Goal: Task Accomplishment & Management: Manage account settings

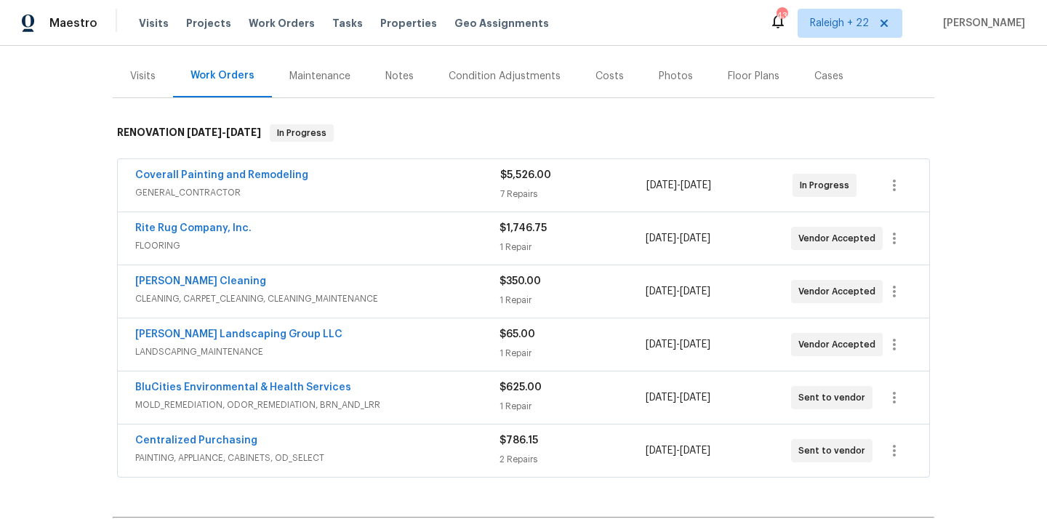
scroll to position [194, 0]
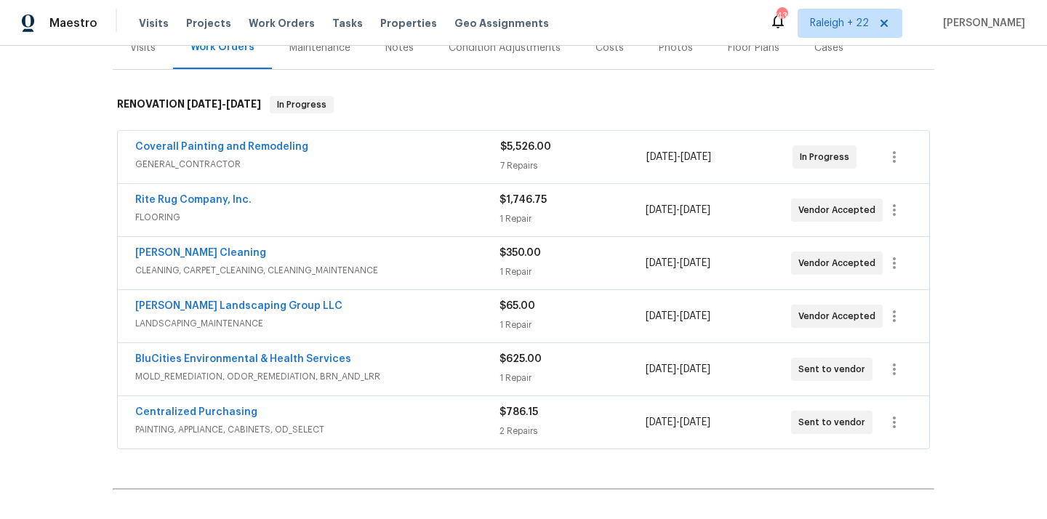
click at [214, 168] on span "GENERAL_CONTRACTOR" at bounding box center [317, 164] width 365 height 15
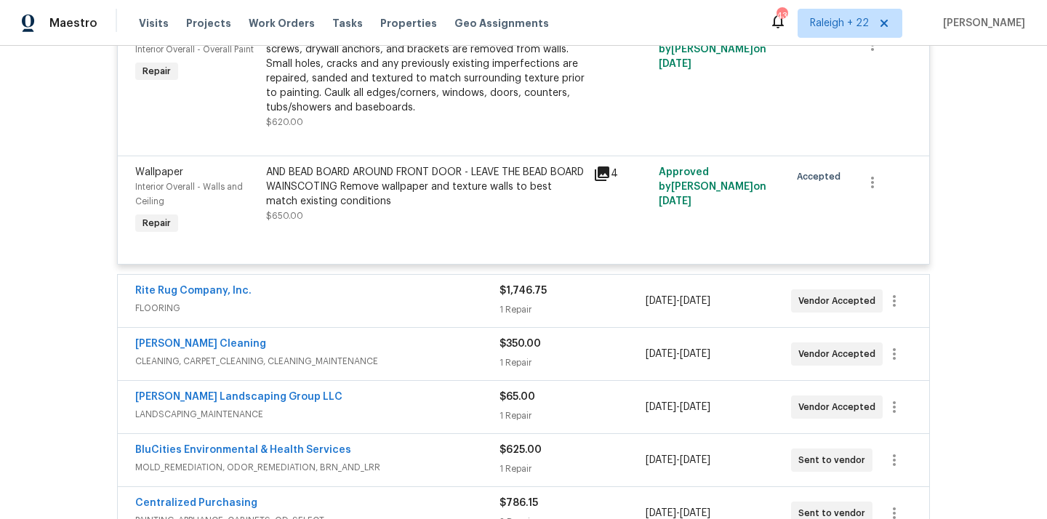
scroll to position [1230, 0]
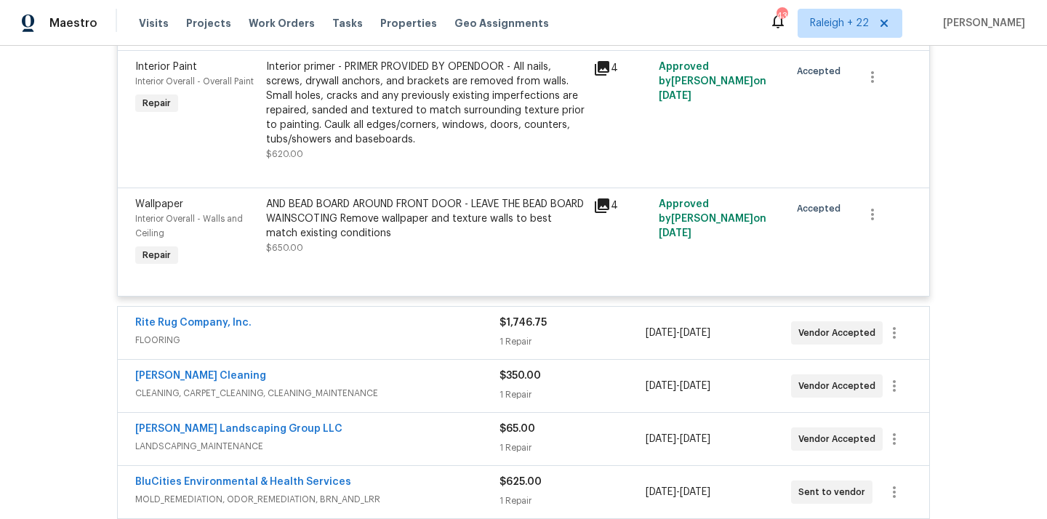
click at [167, 341] on span "FLOORING" at bounding box center [317, 340] width 364 height 15
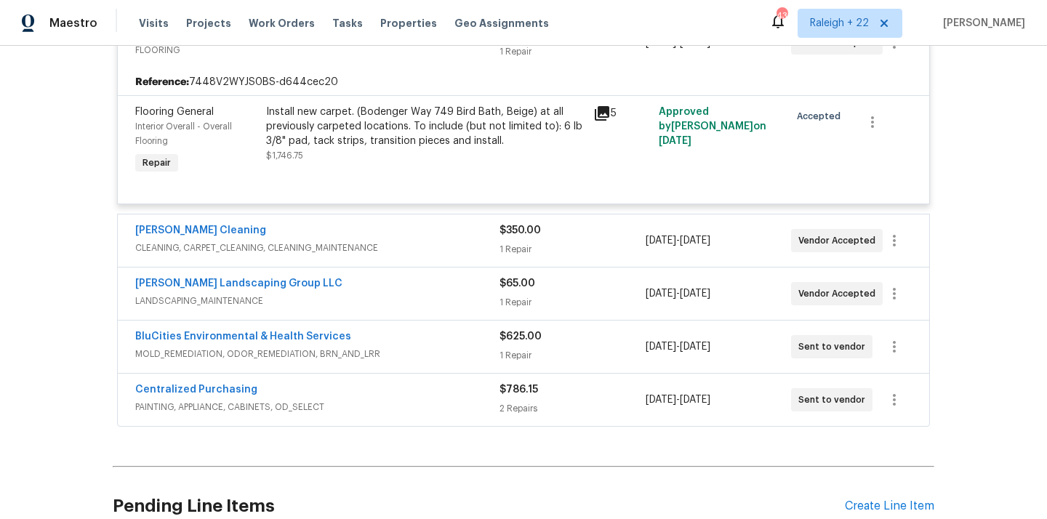
scroll to position [1532, 0]
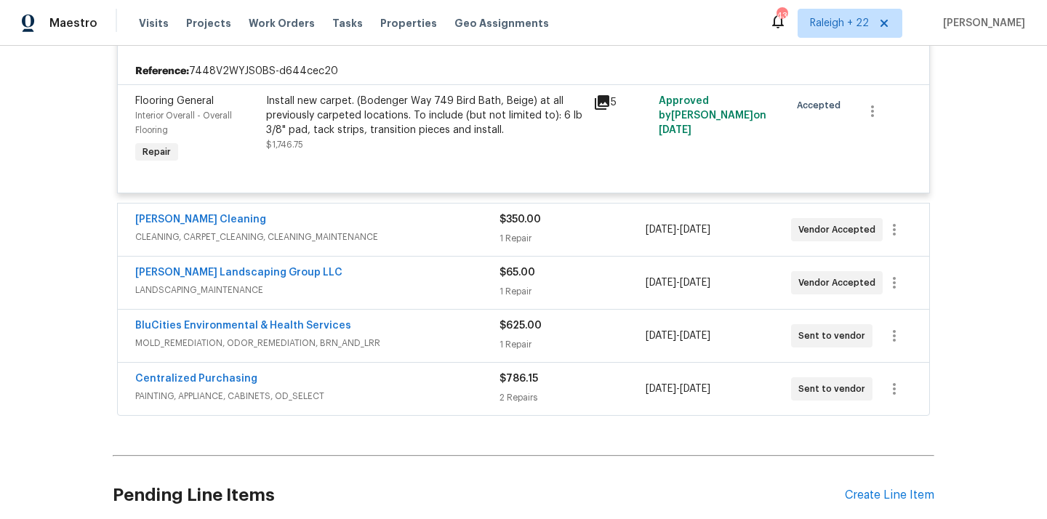
click at [247, 243] on span "CLEANING, CARPET_CLEANING, CLEANING_MAINTENANCE" at bounding box center [317, 237] width 364 height 15
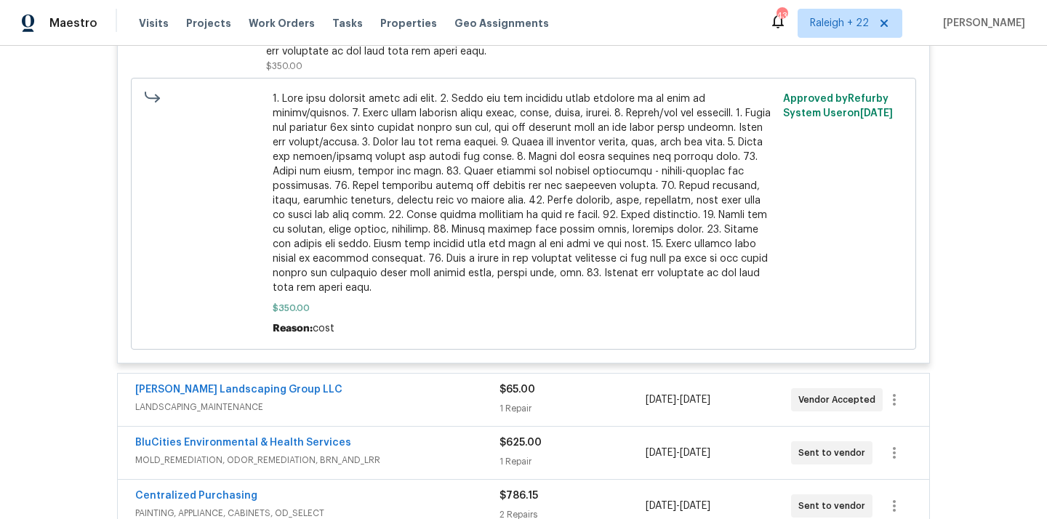
scroll to position [2136, 0]
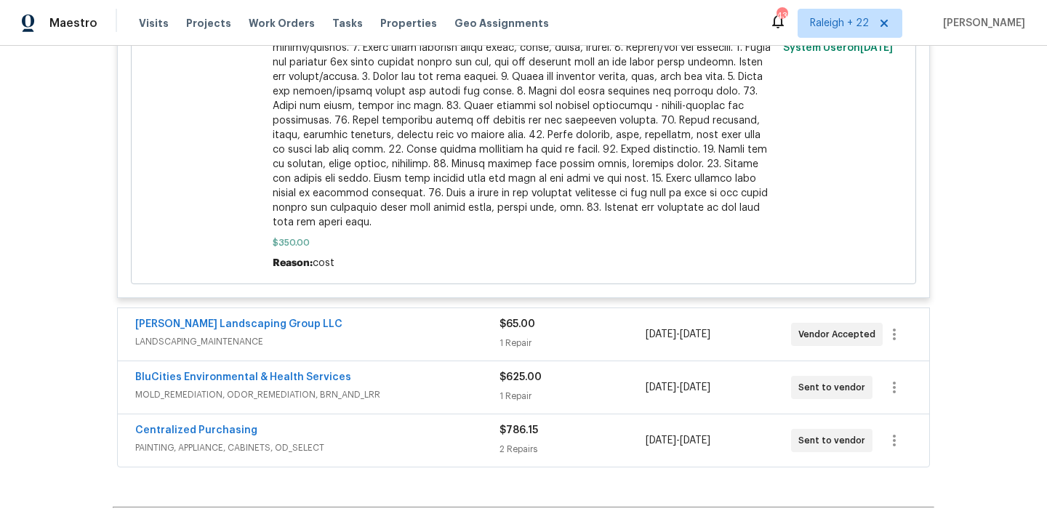
click at [241, 345] on span "LANDSCAPING_MAINTENANCE" at bounding box center [317, 341] width 364 height 15
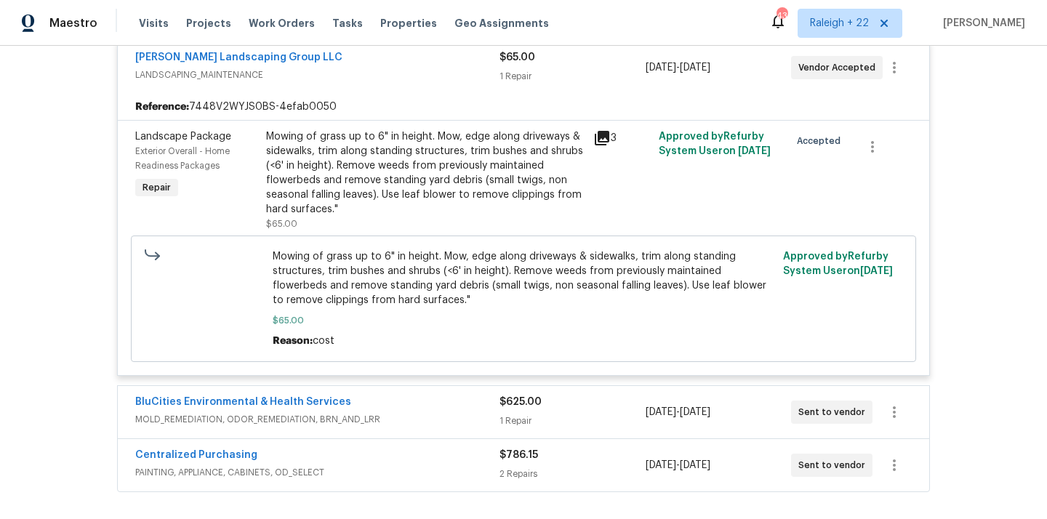
scroll to position [2609, 0]
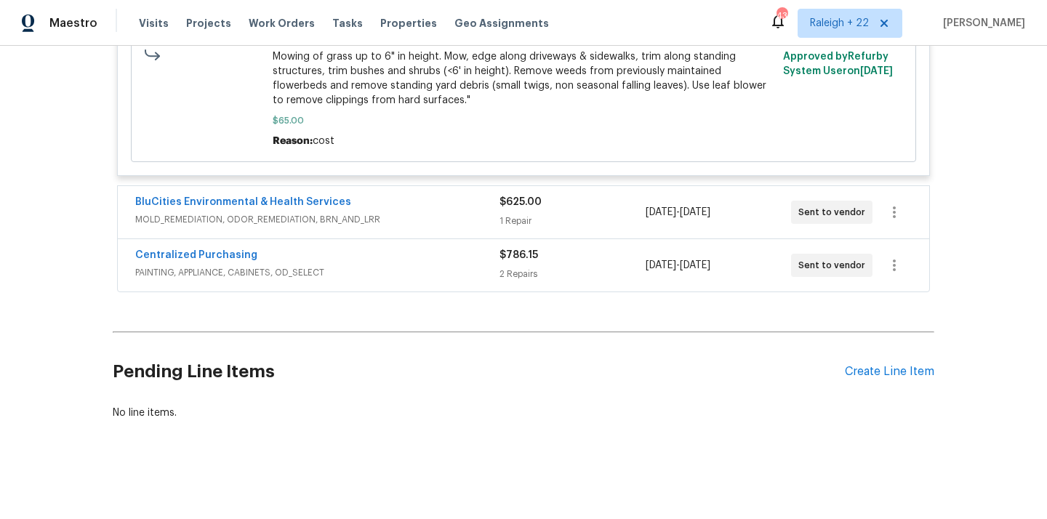
click at [245, 227] on div "BluCities Environmental & Health Services MOLD_REMEDIATION, ODOR_REMEDIATION, B…" at bounding box center [317, 212] width 364 height 35
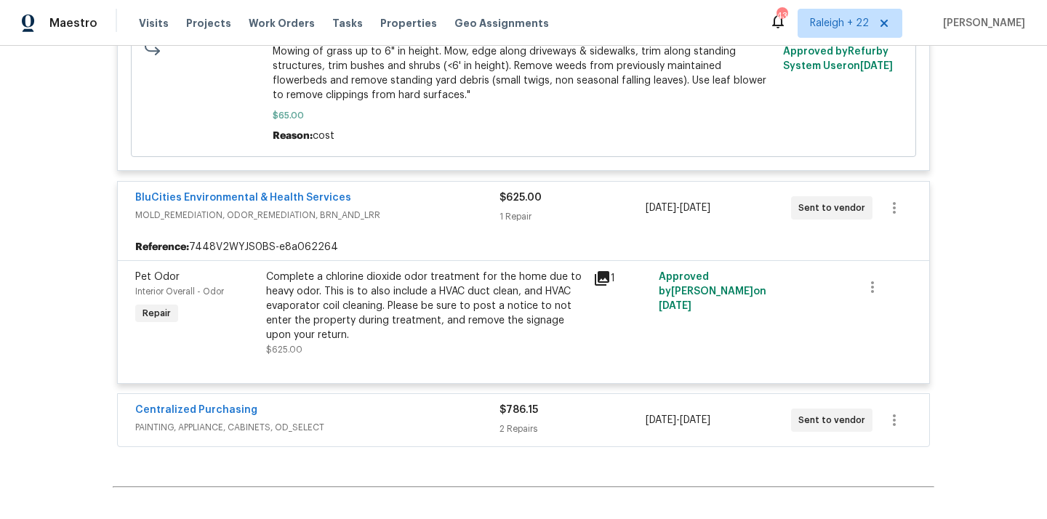
scroll to position [2671, 0]
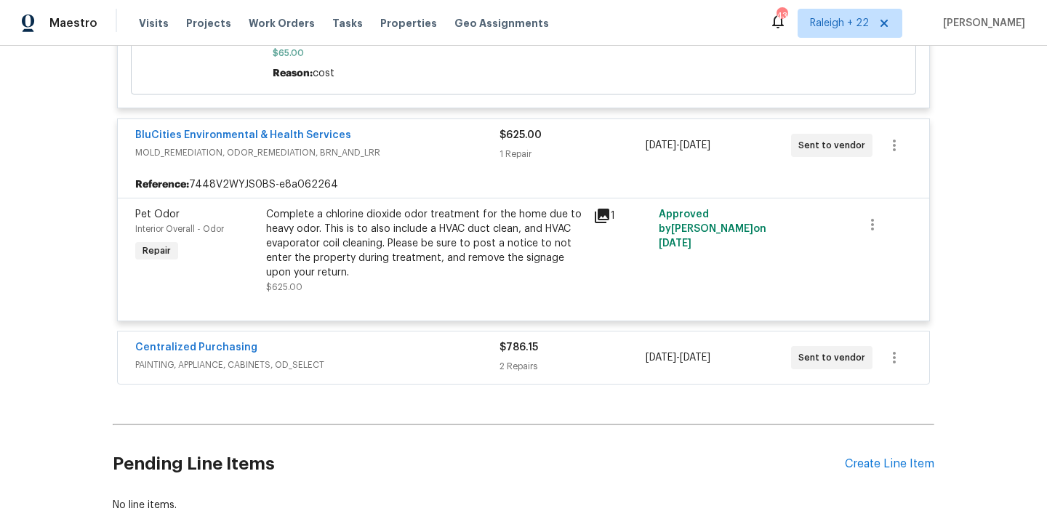
click at [245, 372] on span "PAINTING, APPLIANCE, CABINETS, OD_SELECT" at bounding box center [317, 365] width 364 height 15
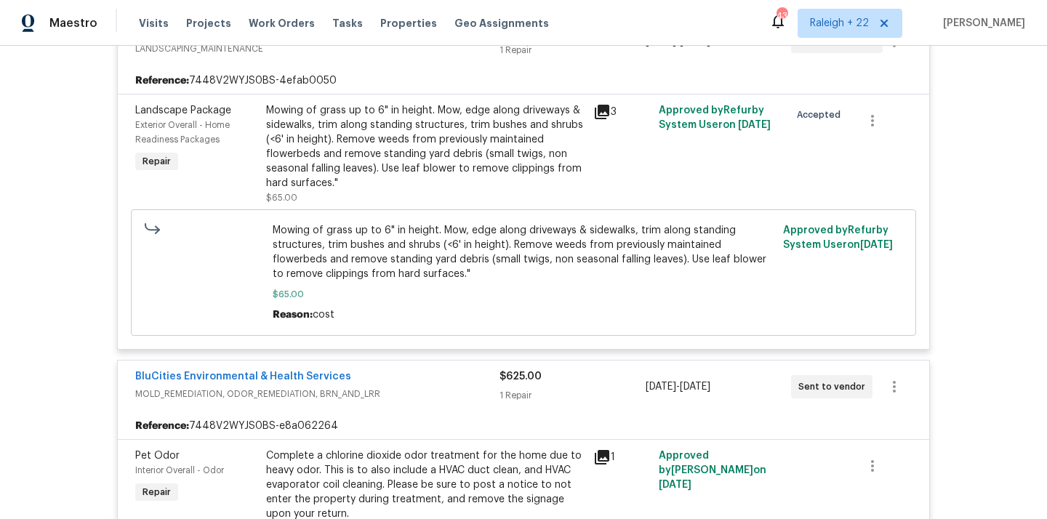
scroll to position [2429, 0]
click at [370, 182] on div "Mowing of grass up to 6" in height. Mow, edge along driveways & sidewalks, trim…" at bounding box center [425, 147] width 318 height 87
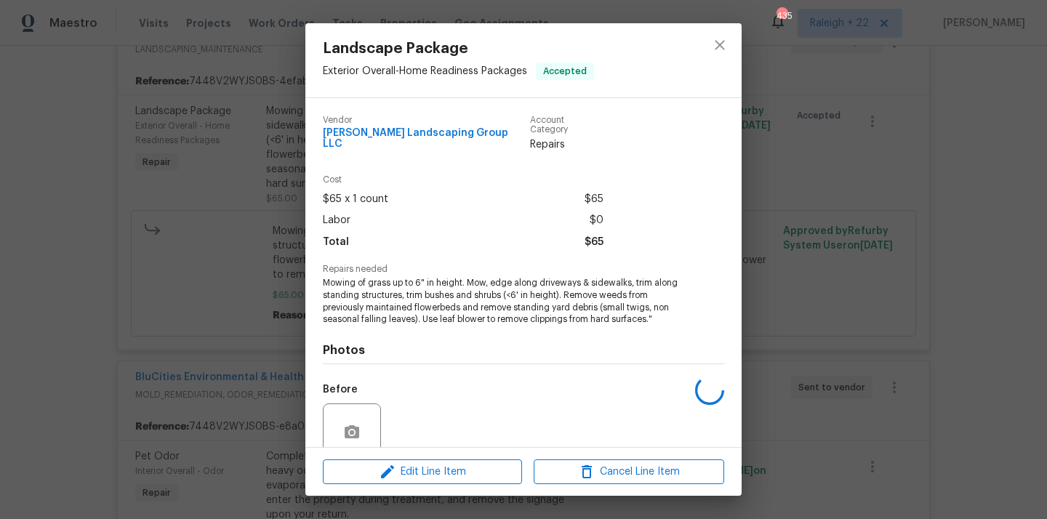
scroll to position [114, 0]
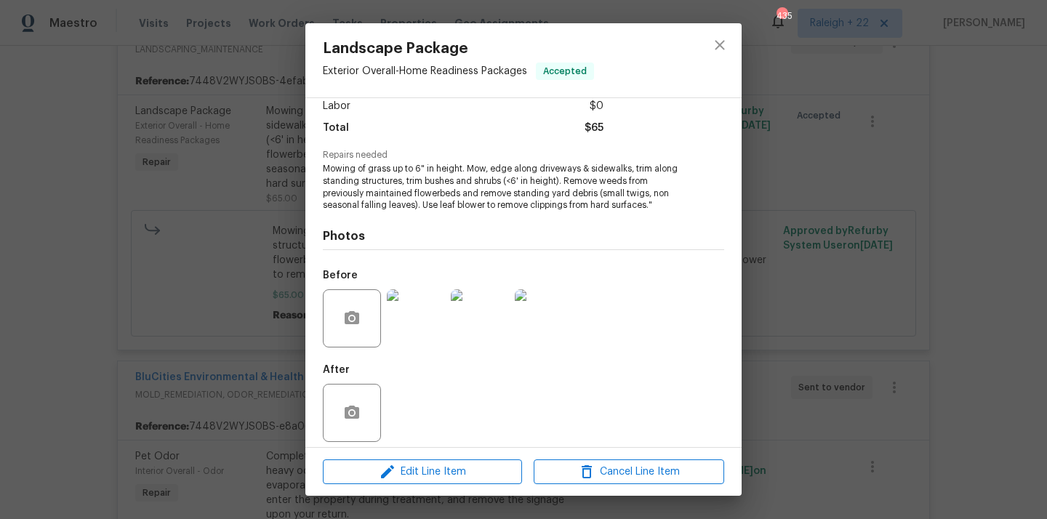
click at [416, 323] on img at bounding box center [416, 318] width 58 height 58
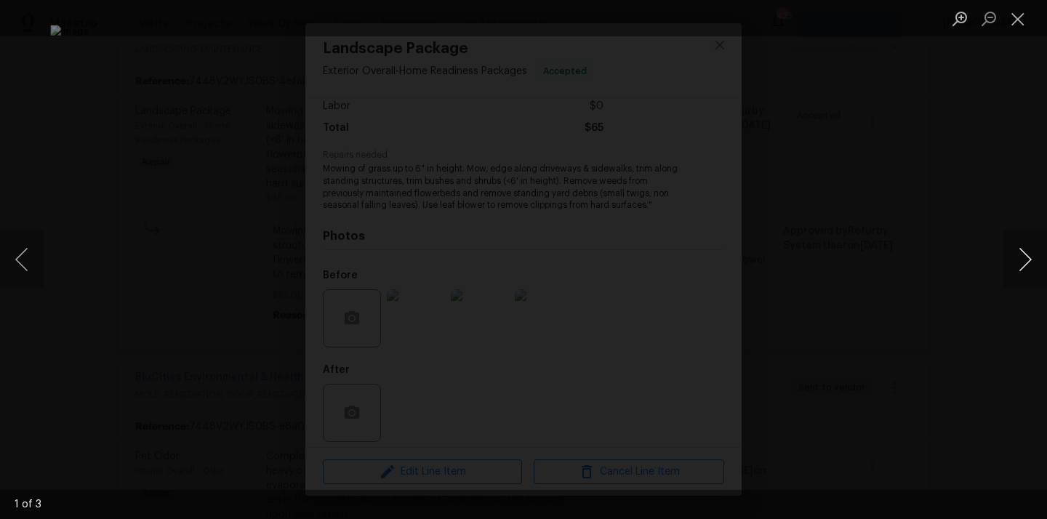
click at [1030, 263] on button "Next image" at bounding box center [1025, 259] width 44 height 58
click at [1017, 20] on button "Close lightbox" at bounding box center [1017, 18] width 29 height 25
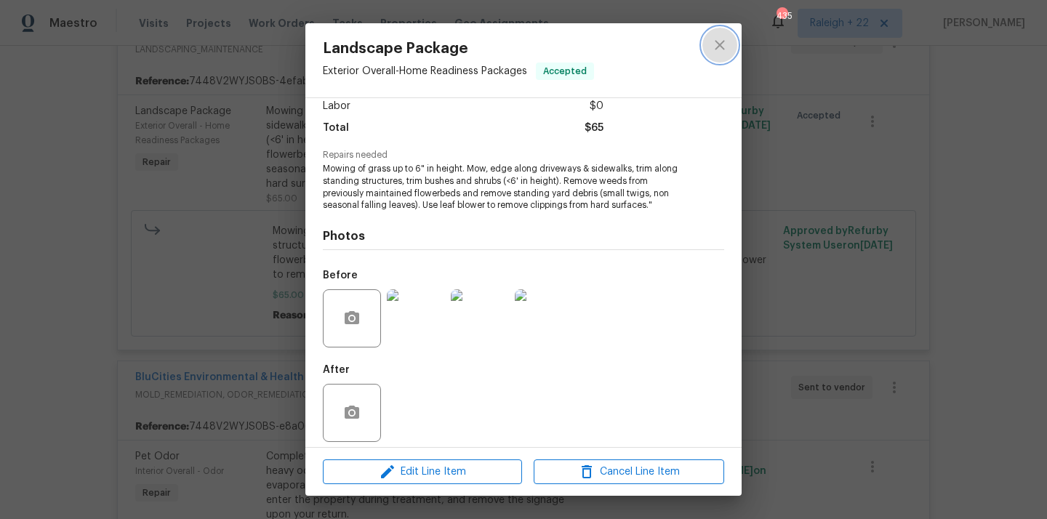
click at [731, 46] on button "close" at bounding box center [719, 45] width 35 height 35
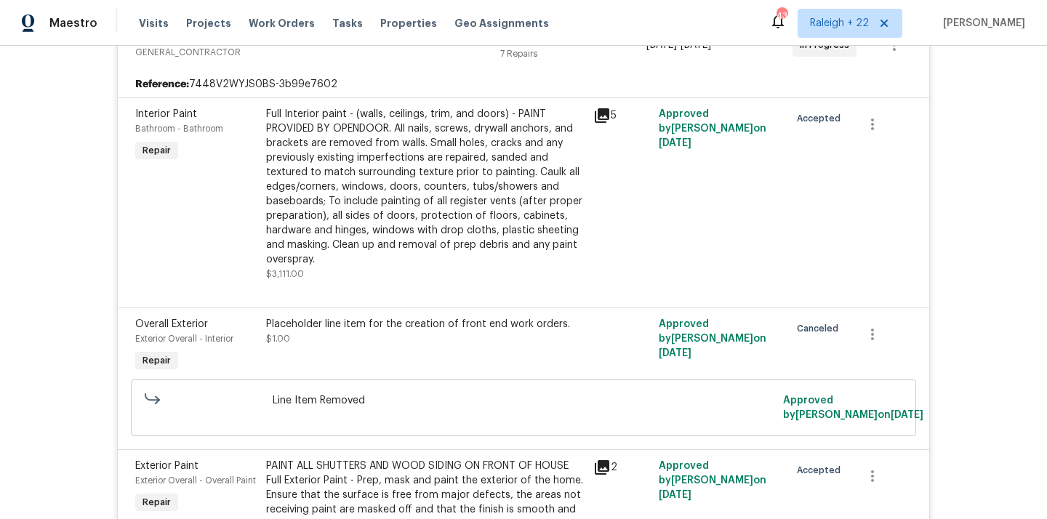
scroll to position [0, 0]
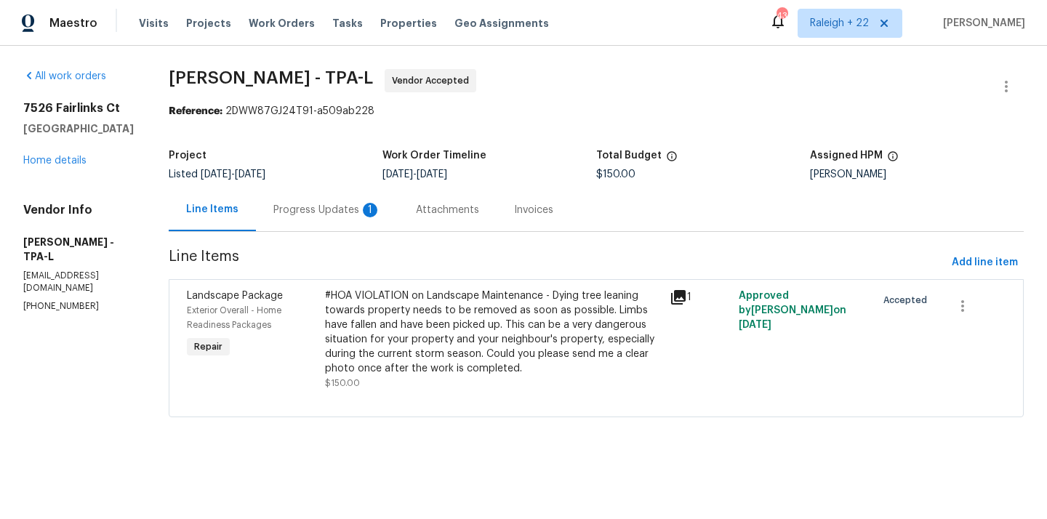
click at [375, 210] on div "Progress Updates 1" at bounding box center [327, 210] width 108 height 15
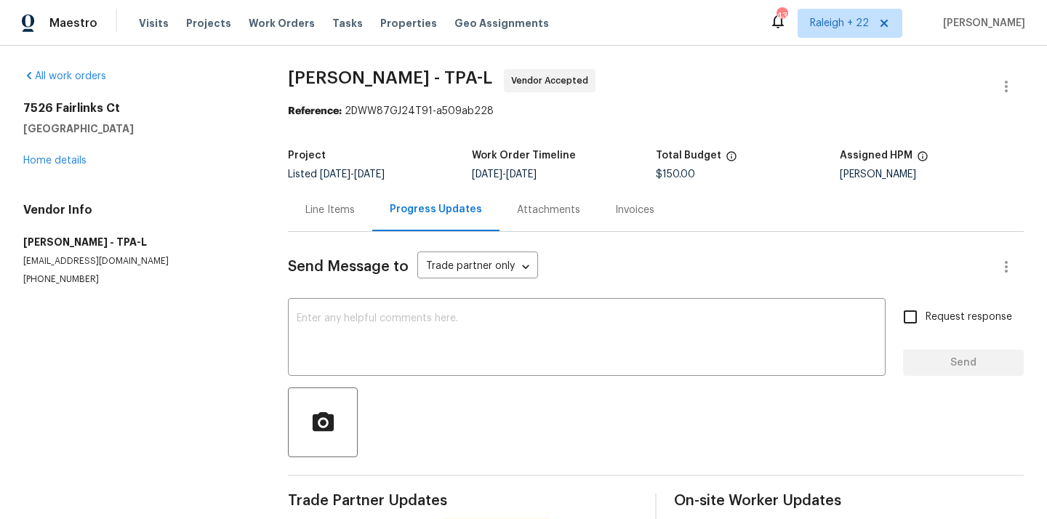
click at [337, 203] on div "Line Items" at bounding box center [329, 210] width 49 height 15
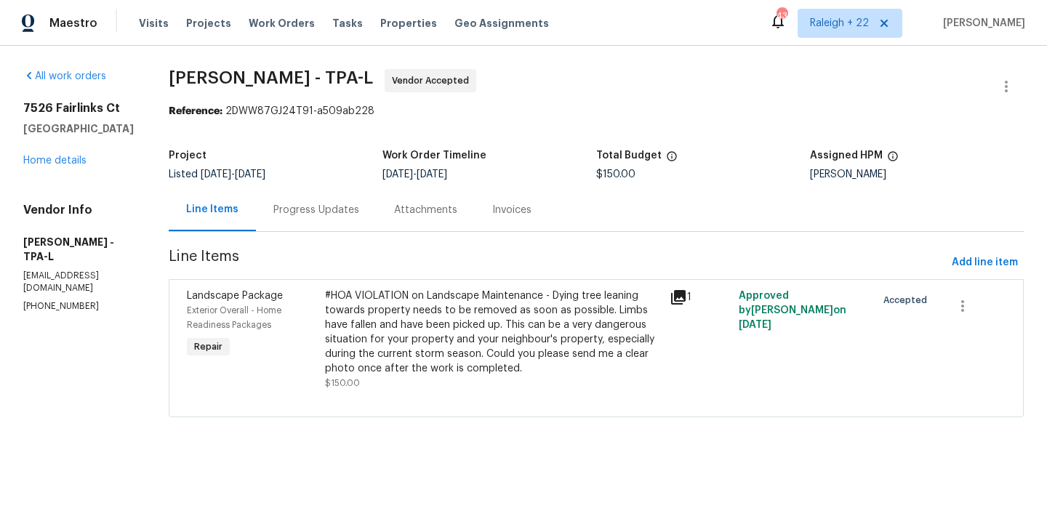
click at [359, 212] on div "Progress Updates" at bounding box center [316, 210] width 86 height 15
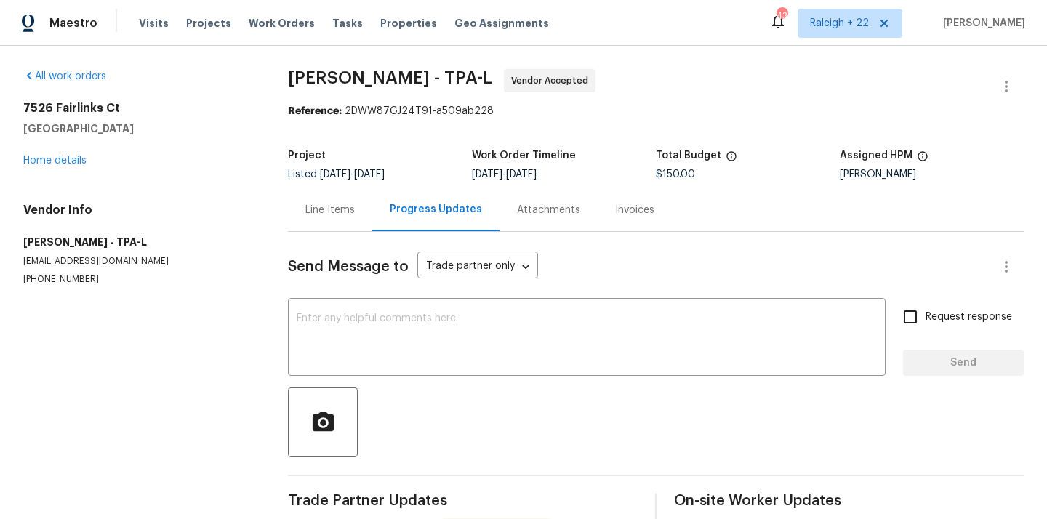
click at [326, 208] on div "Line Items" at bounding box center [329, 210] width 49 height 15
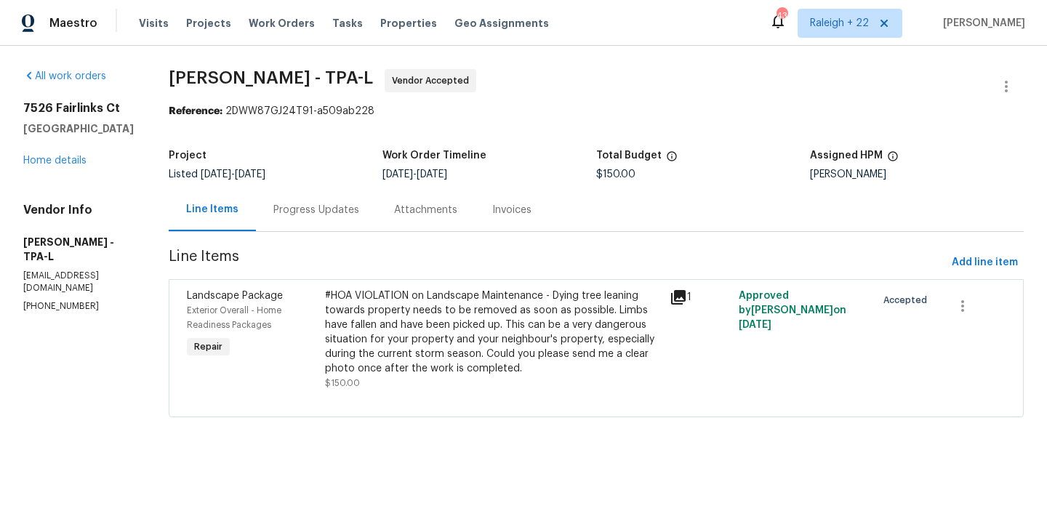
click at [473, 352] on div "#HOA VIOLATION on Landscape Maintenance - Dying tree leaning towards property n…" at bounding box center [493, 332] width 336 height 87
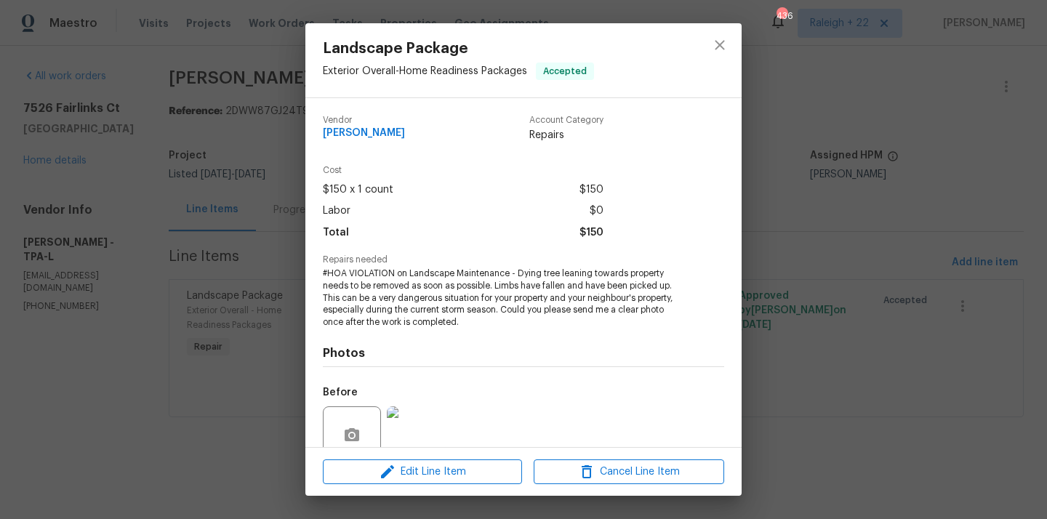
scroll to position [127, 0]
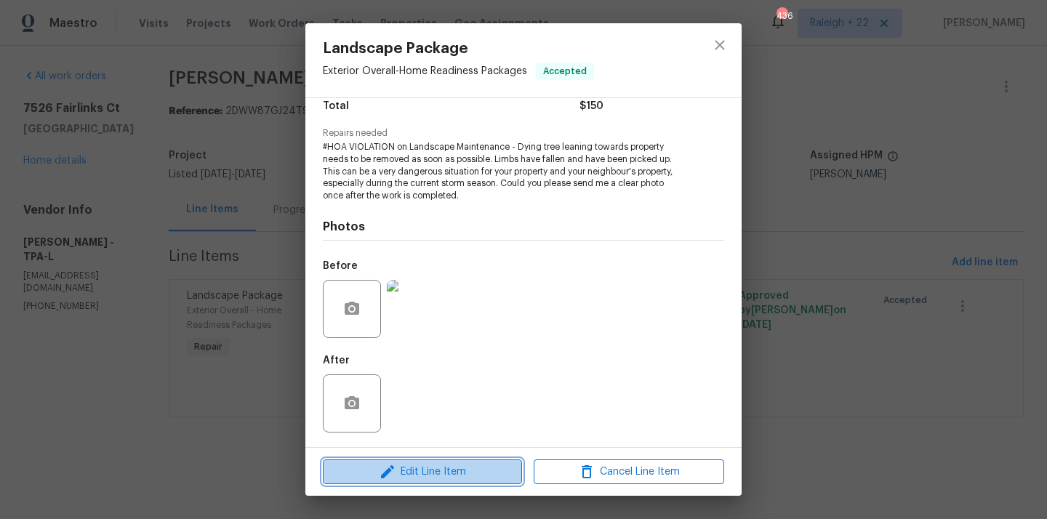
click at [428, 471] on span "Edit Line Item" at bounding box center [422, 472] width 190 height 18
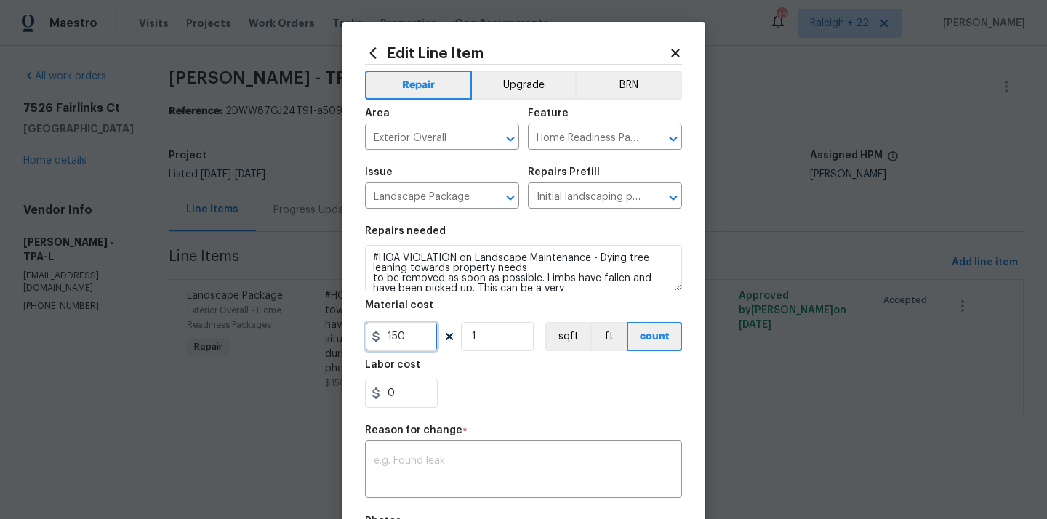
drag, startPoint x: 412, startPoint y: 336, endPoint x: 375, endPoint y: 334, distance: 36.4
click at [374, 334] on div "150" at bounding box center [401, 336] width 73 height 29
type input "550"
click at [426, 460] on textarea at bounding box center [524, 471] width 300 height 31
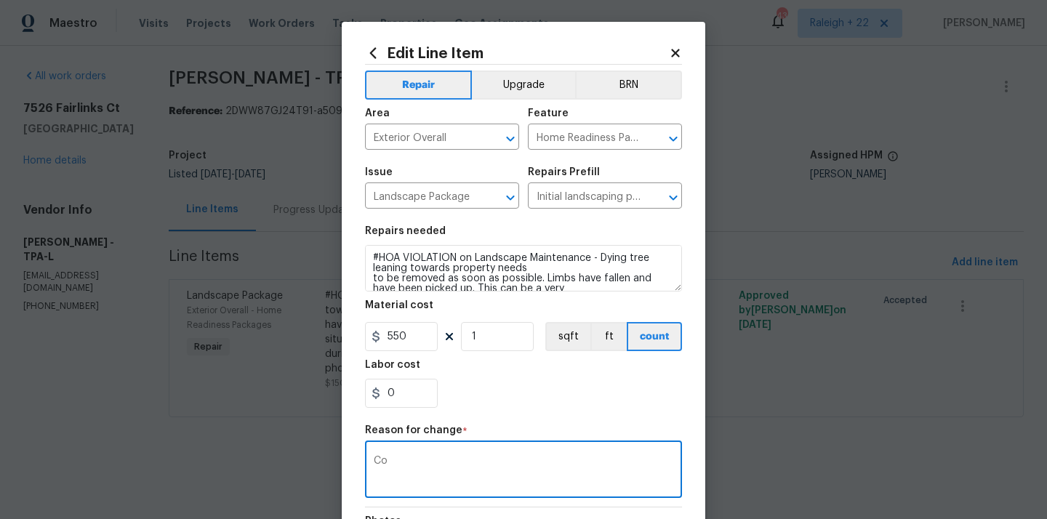
type textarea "C"
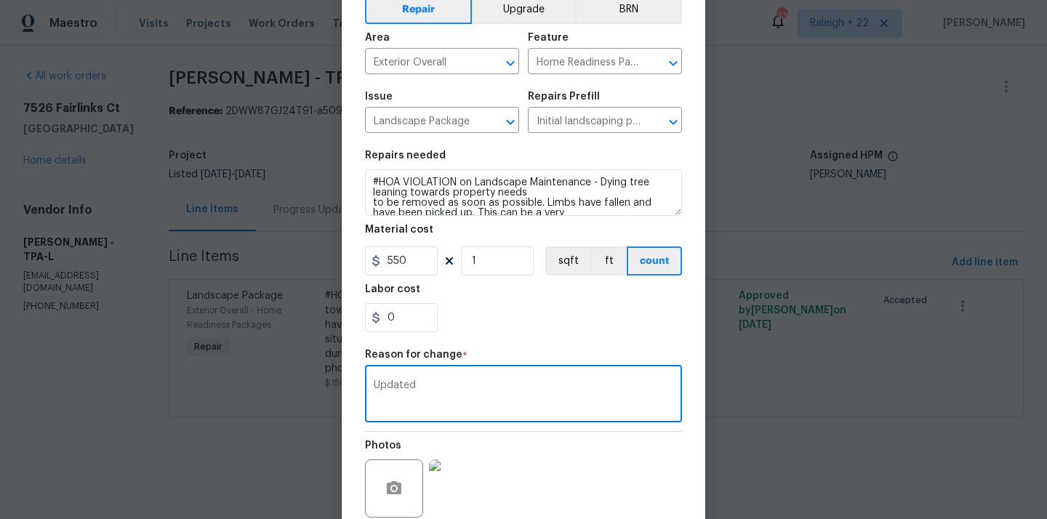
scroll to position [77, 0]
type textarea "U"
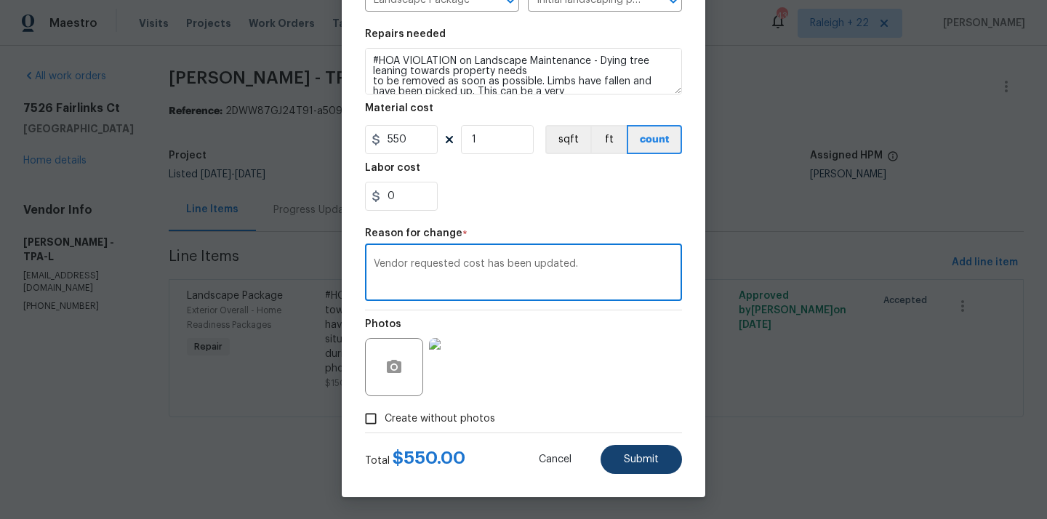
type textarea "Vendor requested cost has been updated."
click at [621, 451] on button "Submit" at bounding box center [641, 459] width 81 height 29
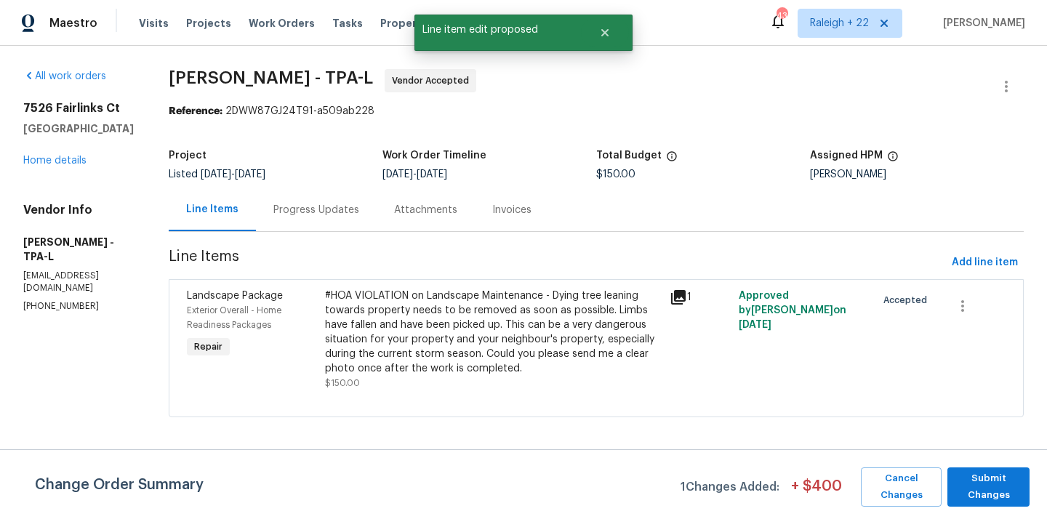
scroll to position [0, 0]
click at [975, 473] on span "Submit Changes" at bounding box center [989, 486] width 68 height 33
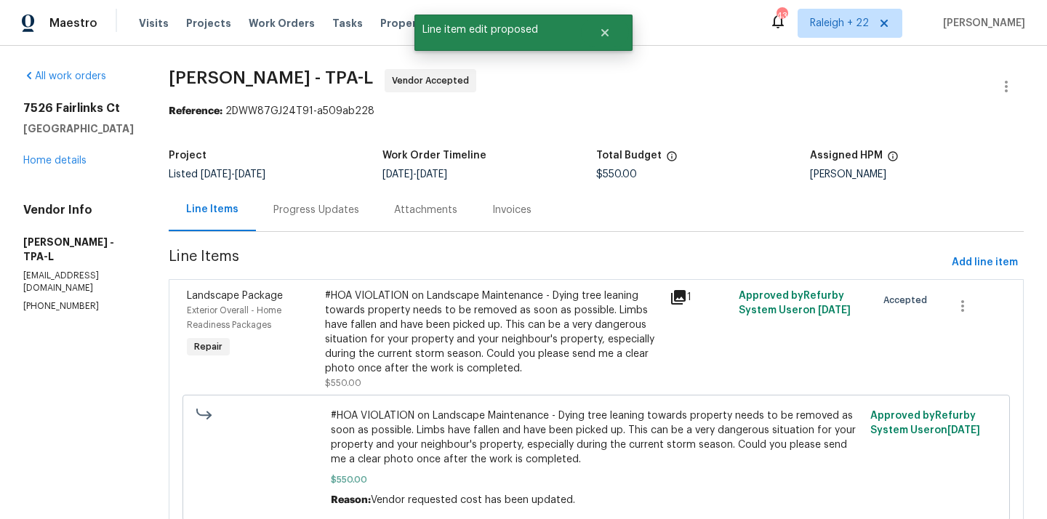
click at [358, 209] on div "Progress Updates" at bounding box center [316, 210] width 86 height 15
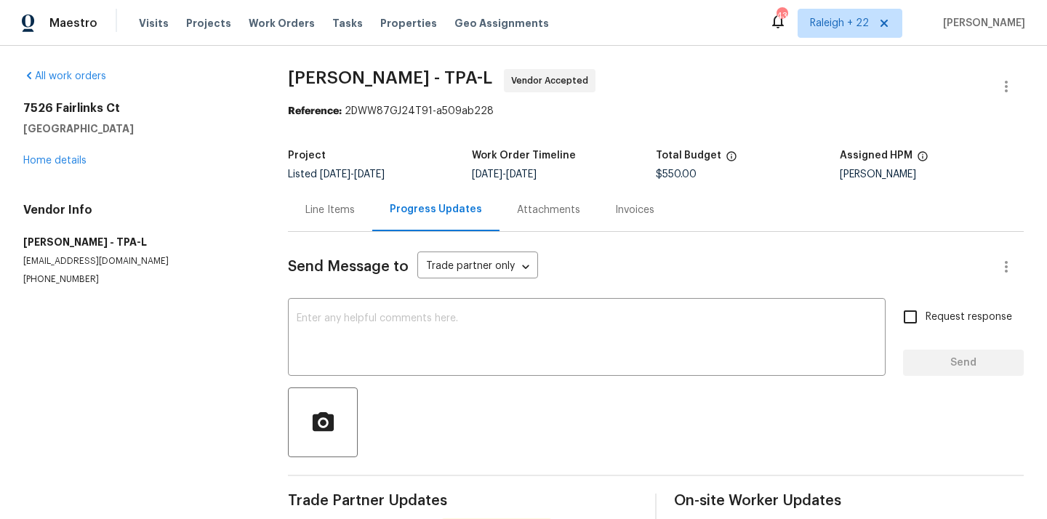
click at [326, 204] on div "Line Items" at bounding box center [329, 210] width 49 height 15
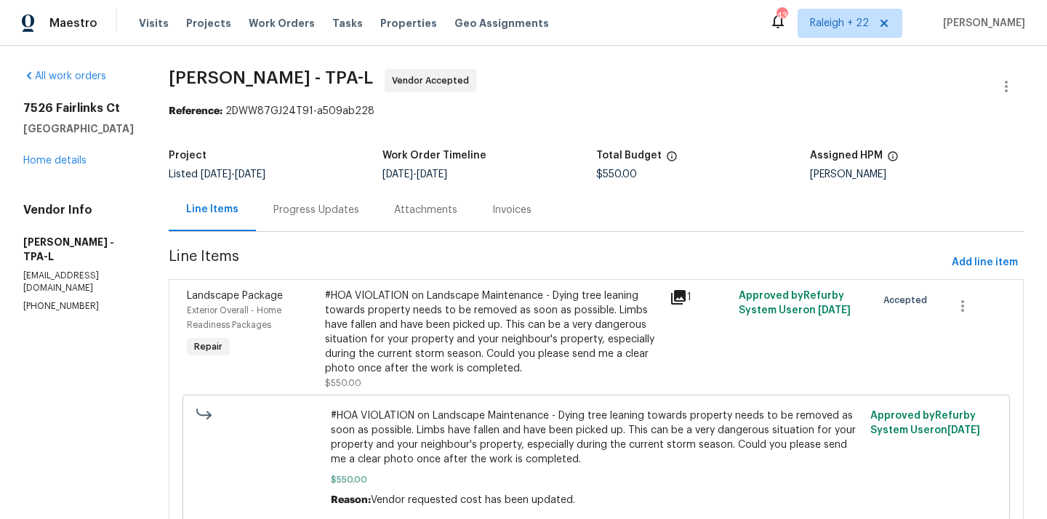
scroll to position [57, 0]
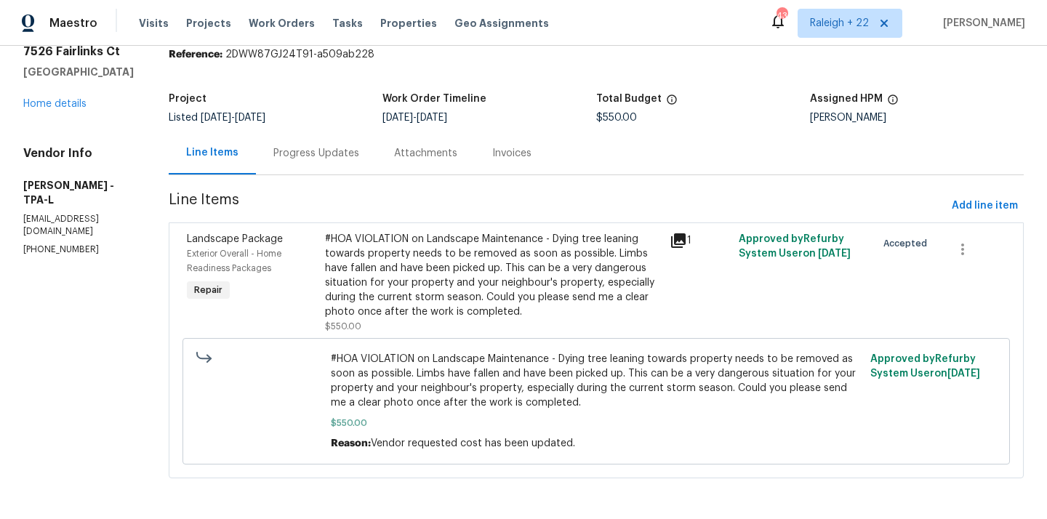
click at [507, 298] on div "#HOA VIOLATION on Landscape Maintenance - Dying tree leaning towards property n…" at bounding box center [493, 275] width 336 height 87
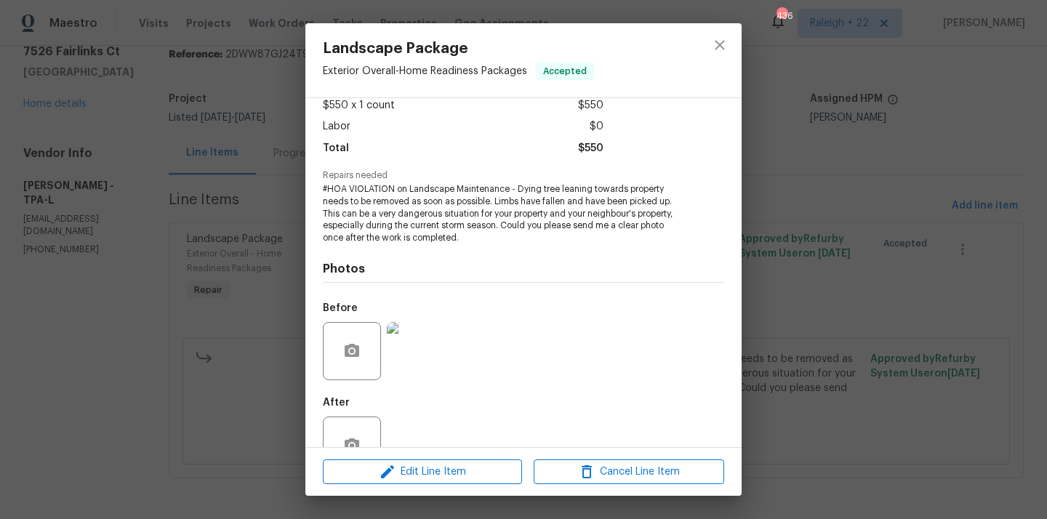
scroll to position [127, 0]
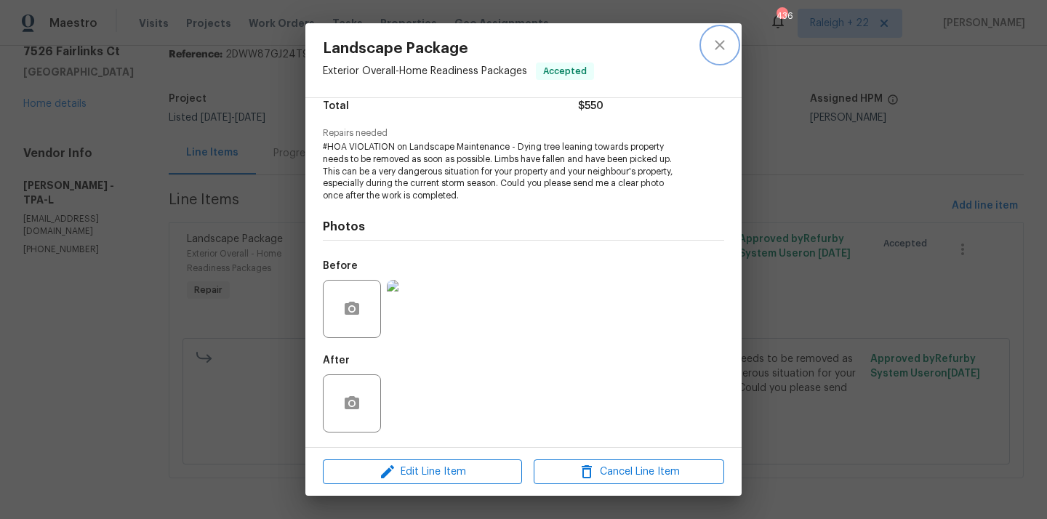
click at [718, 44] on icon "close" at bounding box center [719, 44] width 9 height 9
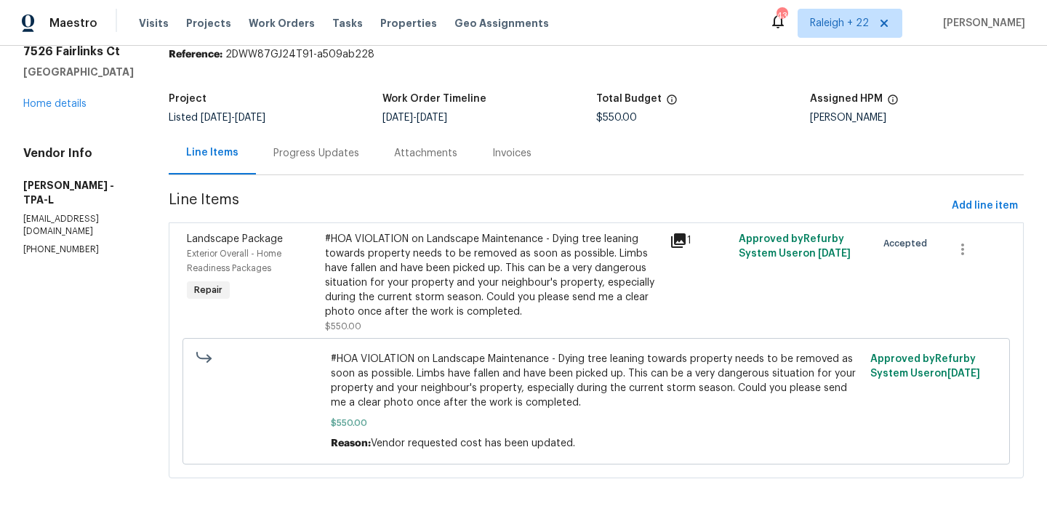
scroll to position [0, 0]
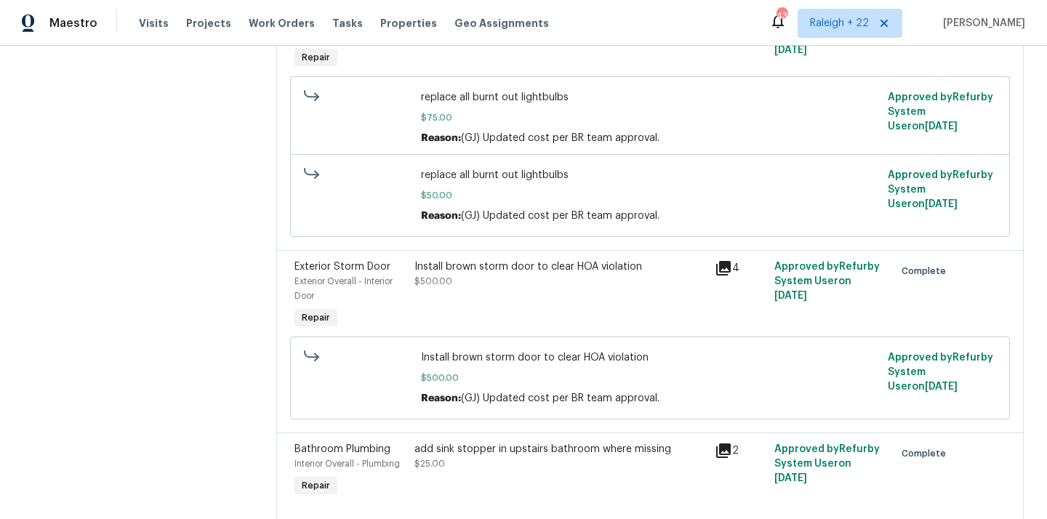
scroll to position [277, 0]
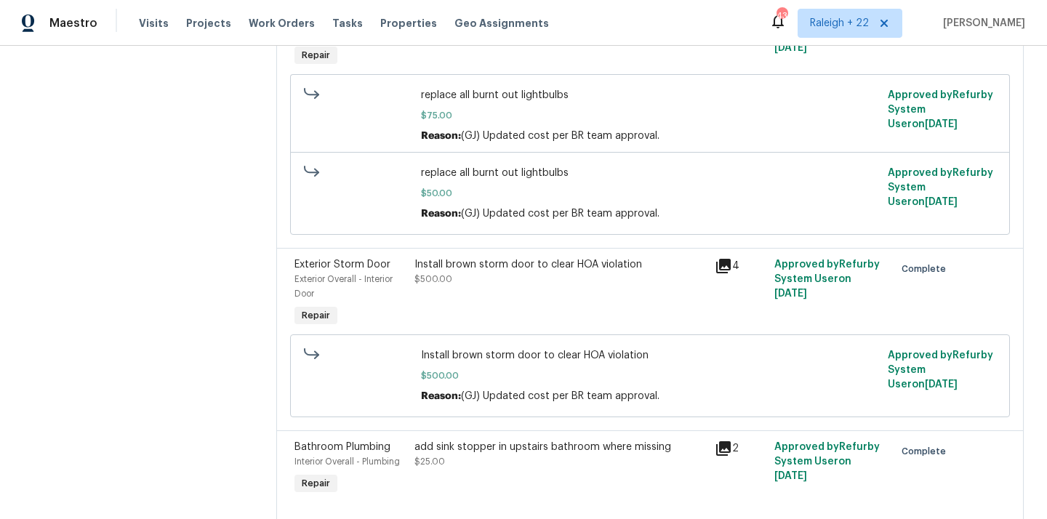
click at [517, 272] on div "Install brown storm door to clear HOA violation" at bounding box center [559, 264] width 291 height 15
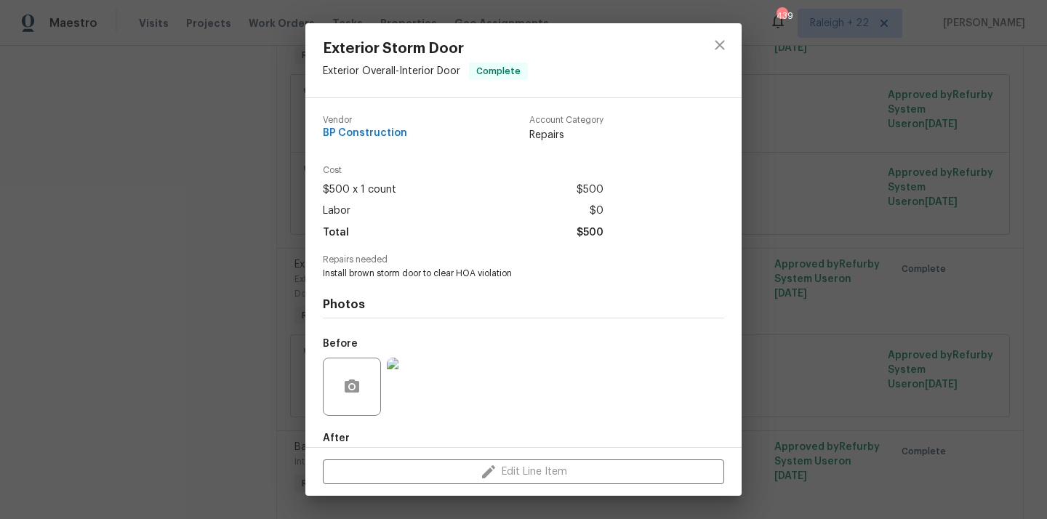
scroll to position [78, 0]
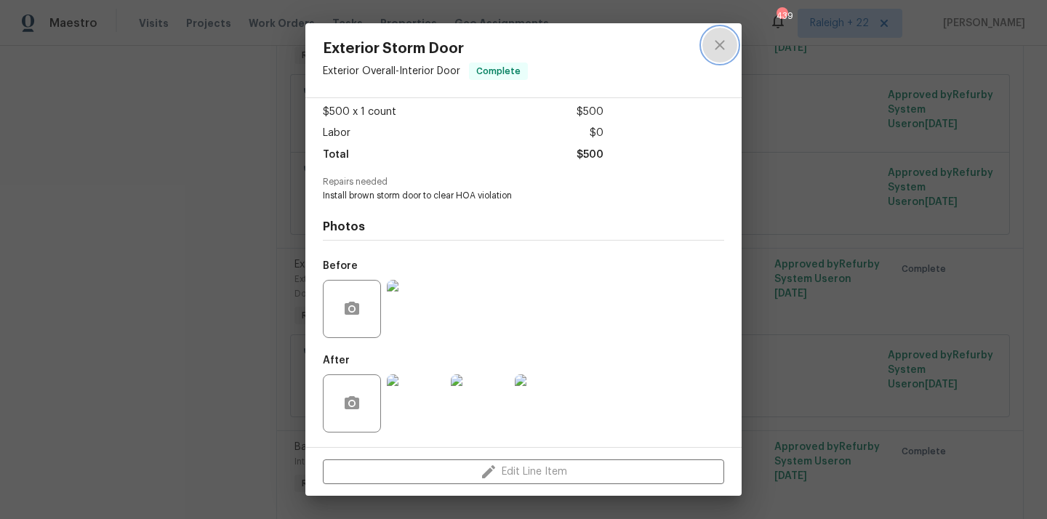
click at [716, 47] on icon "close" at bounding box center [719, 44] width 17 height 17
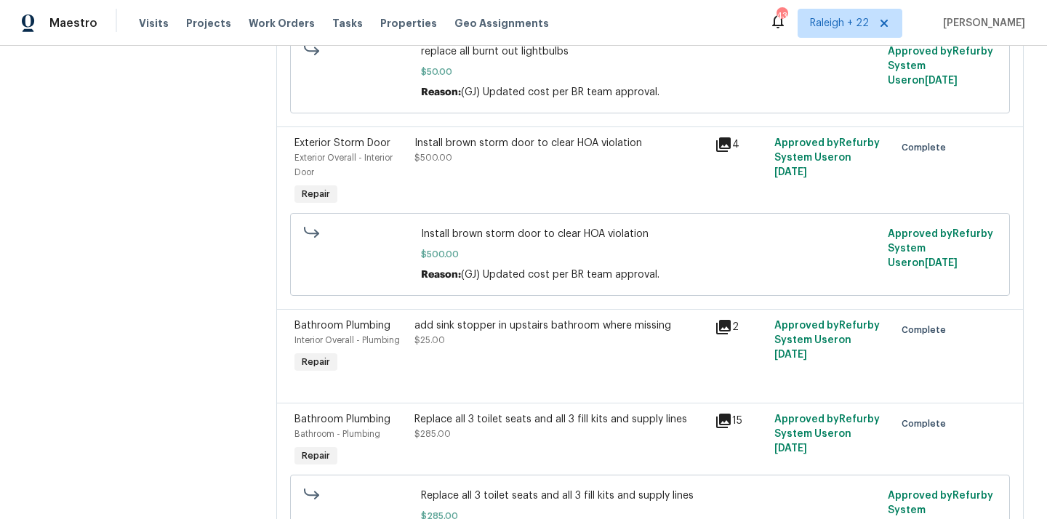
scroll to position [385, 0]
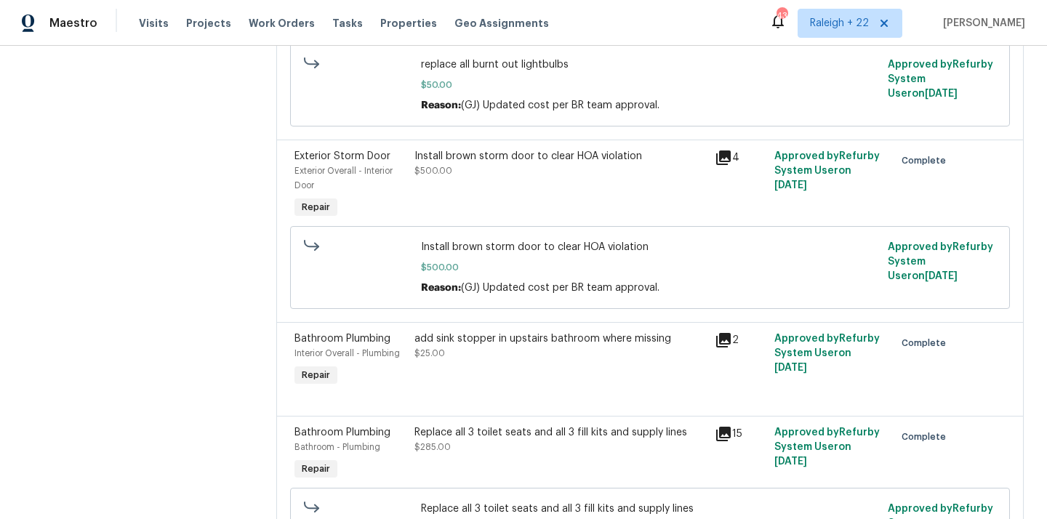
click at [601, 191] on div "Install brown storm door to clear HOA violation $500.00" at bounding box center [560, 185] width 300 height 81
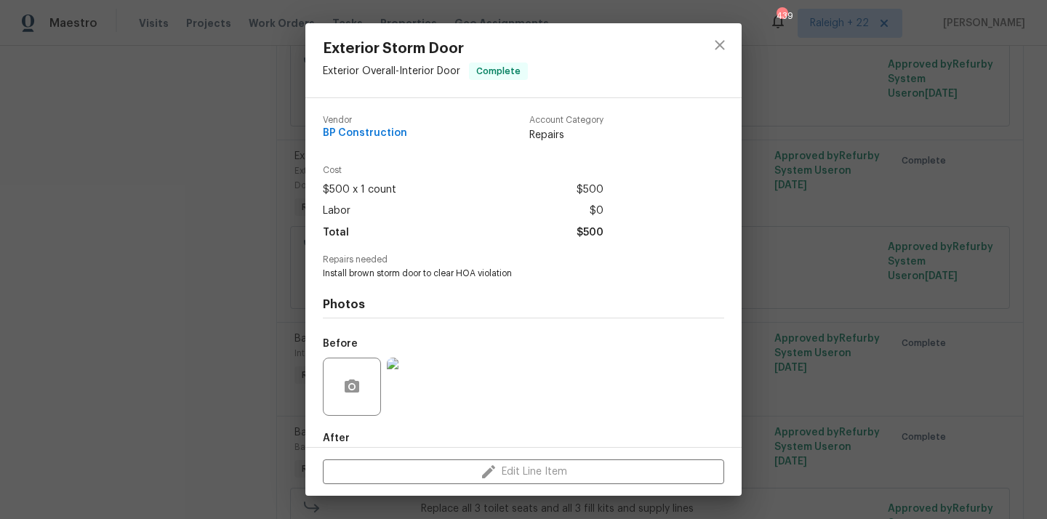
click at [412, 398] on img at bounding box center [416, 387] width 58 height 58
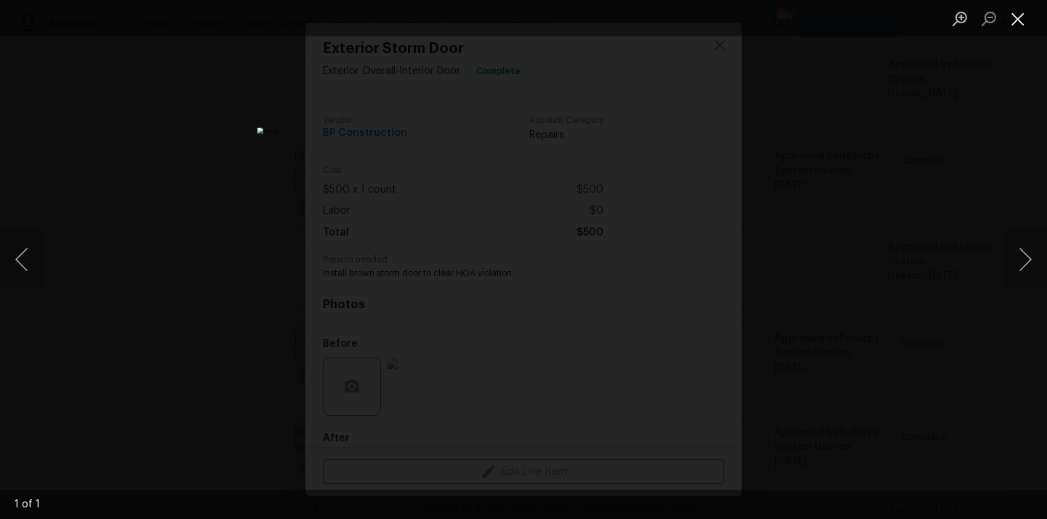
click at [1024, 21] on button "Close lightbox" at bounding box center [1017, 18] width 29 height 25
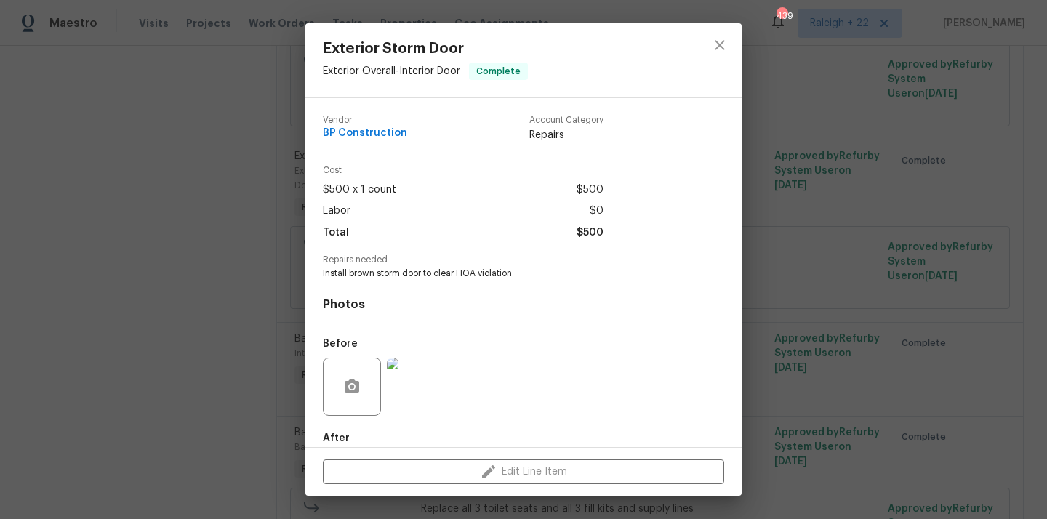
scroll to position [78, 0]
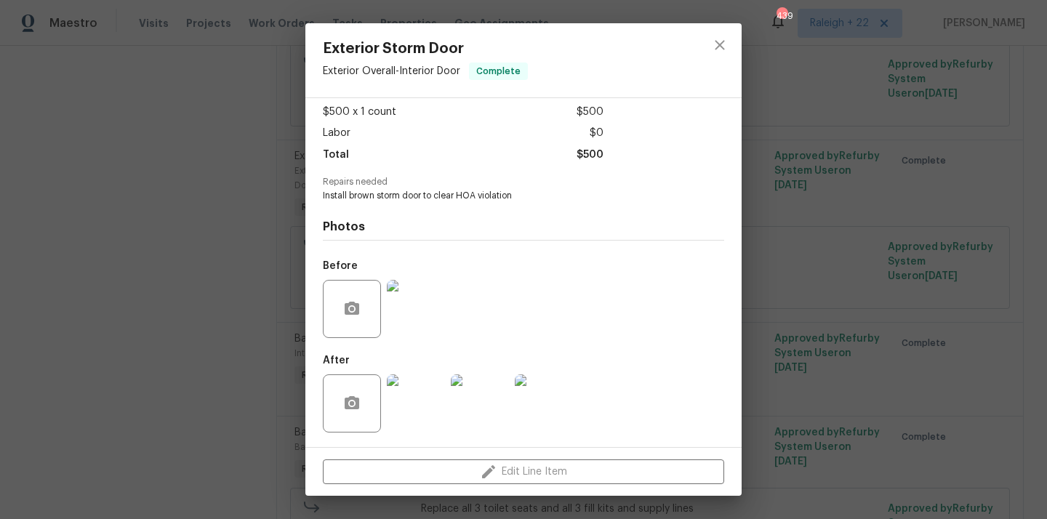
click at [434, 418] on img at bounding box center [416, 403] width 58 height 58
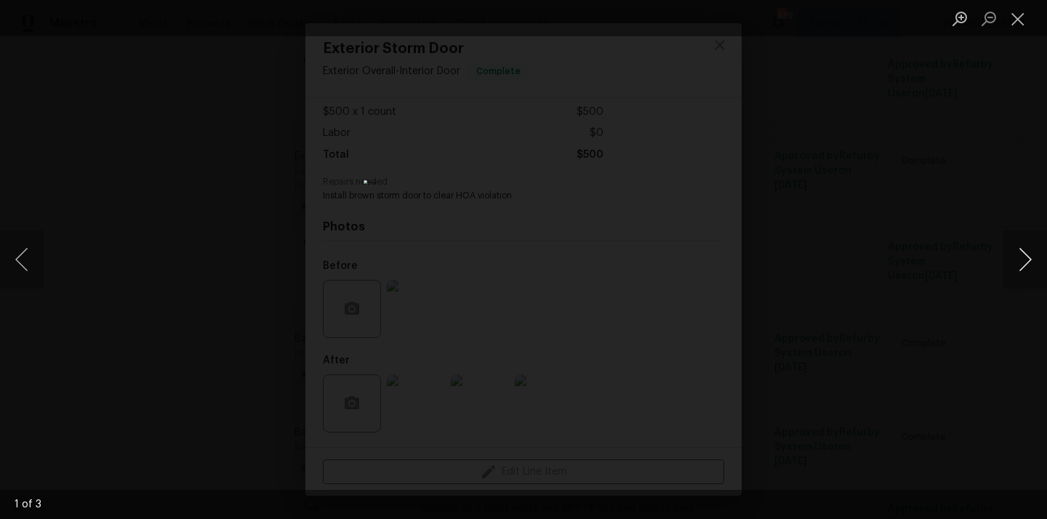
click at [1024, 251] on button "Next image" at bounding box center [1025, 259] width 44 height 58
click at [1024, 252] on button "Next image" at bounding box center [1025, 259] width 44 height 58
click at [1013, 18] on button "Close lightbox" at bounding box center [1017, 18] width 29 height 25
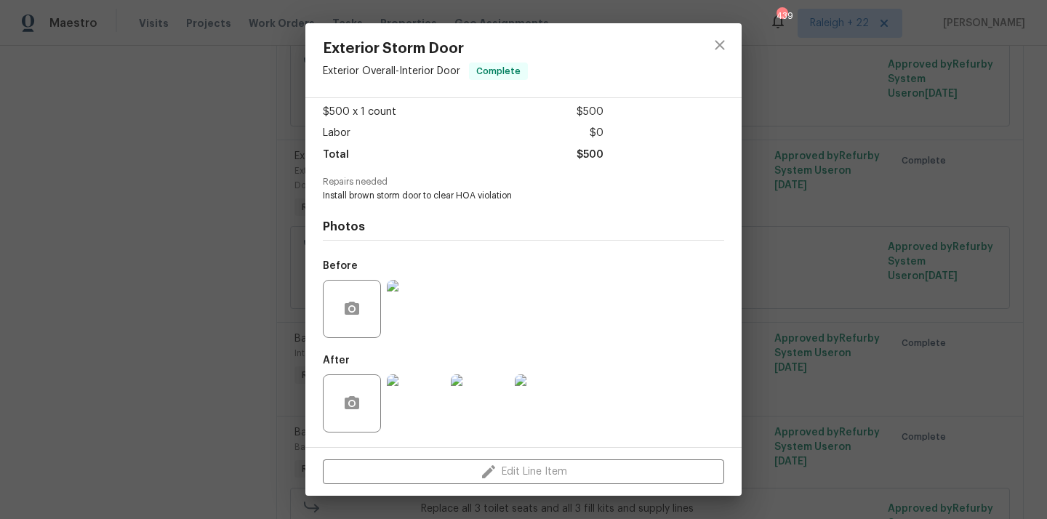
click at [413, 324] on img at bounding box center [416, 309] width 58 height 58
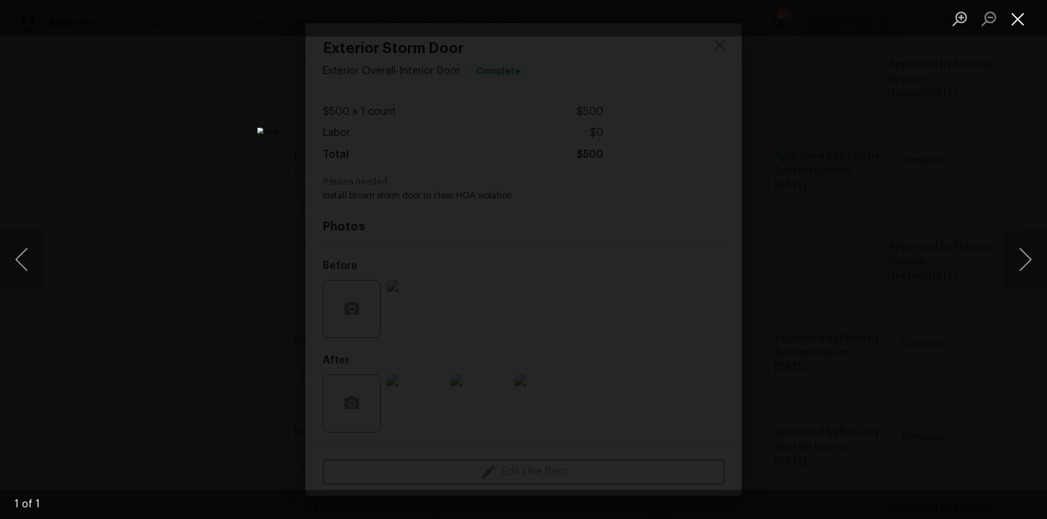
click at [1011, 14] on button "Close lightbox" at bounding box center [1017, 18] width 29 height 25
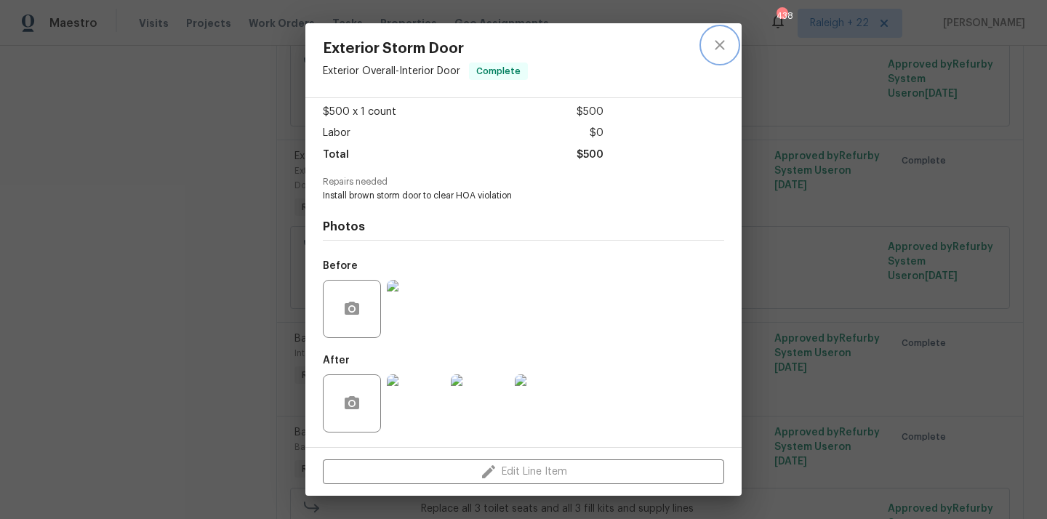
click at [718, 49] on icon "close" at bounding box center [719, 44] width 17 height 17
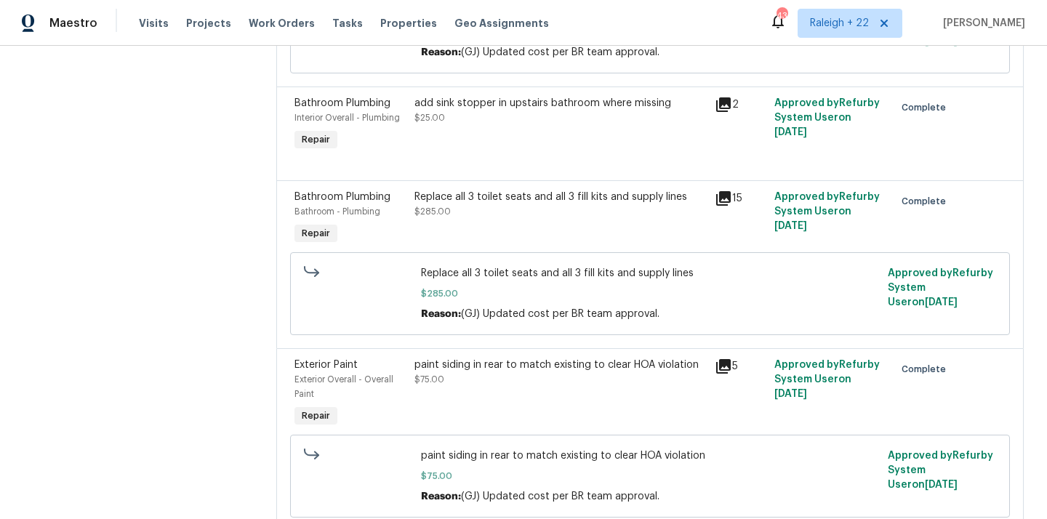
scroll to position [678, 0]
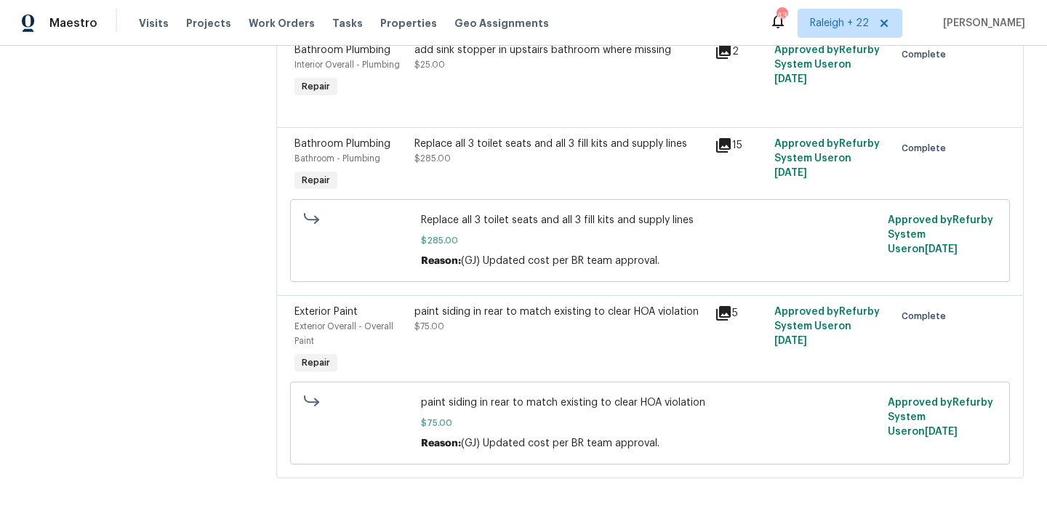
click at [517, 327] on div "paint siding in rear to match existing to clear HOA violation $75.00" at bounding box center [559, 319] width 291 height 29
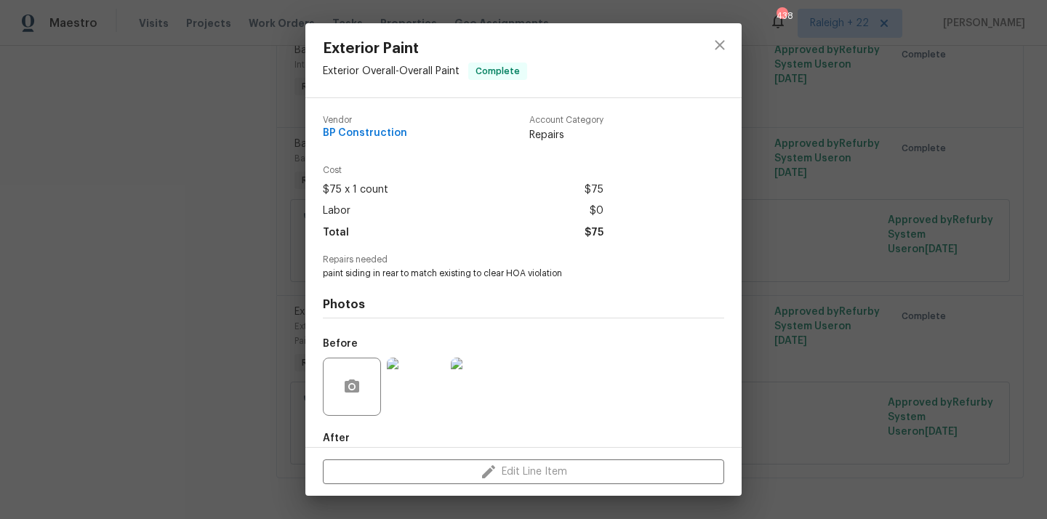
scroll to position [78, 0]
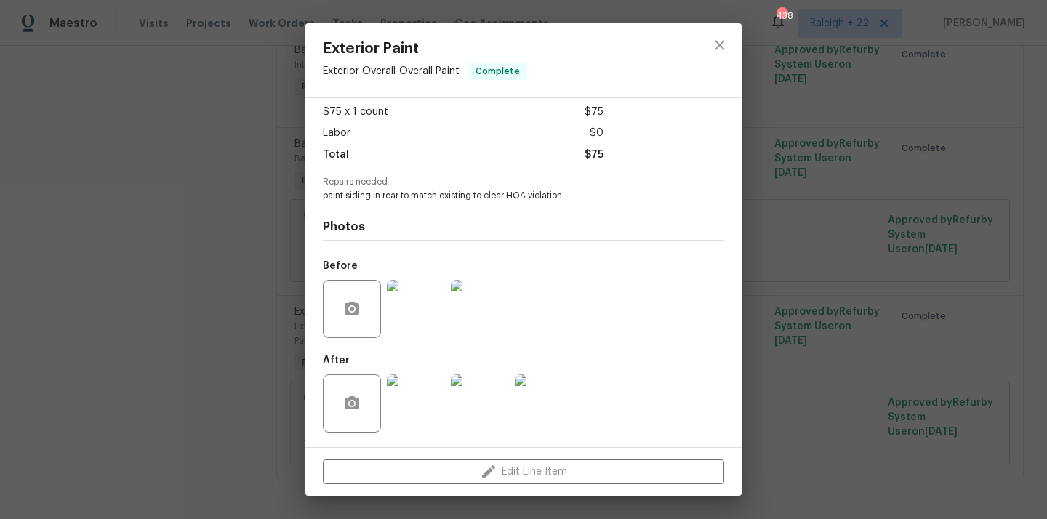
click at [435, 414] on img at bounding box center [416, 403] width 58 height 58
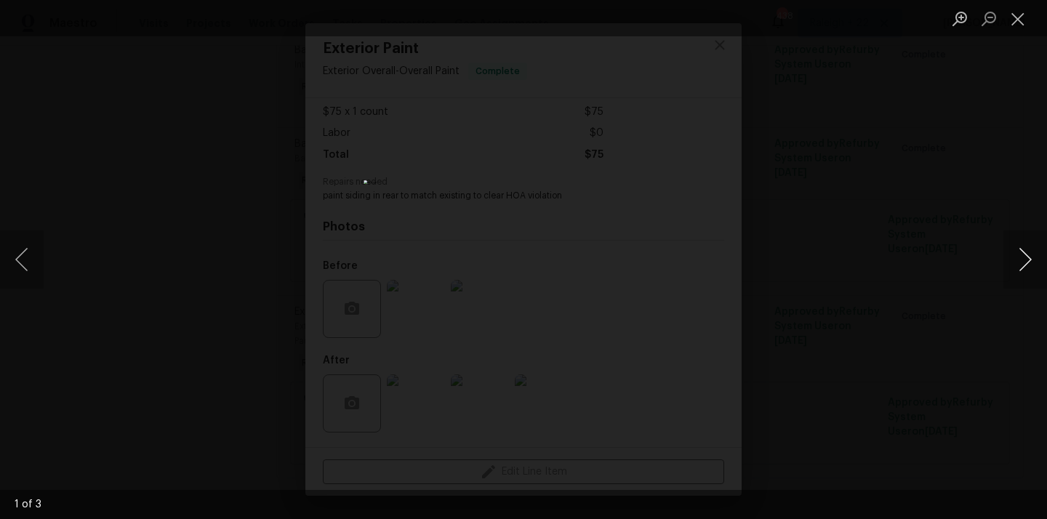
click at [1029, 268] on button "Next image" at bounding box center [1025, 259] width 44 height 58
click at [1022, 268] on button "Next image" at bounding box center [1025, 259] width 44 height 58
